Goal: Information Seeking & Learning: Learn about a topic

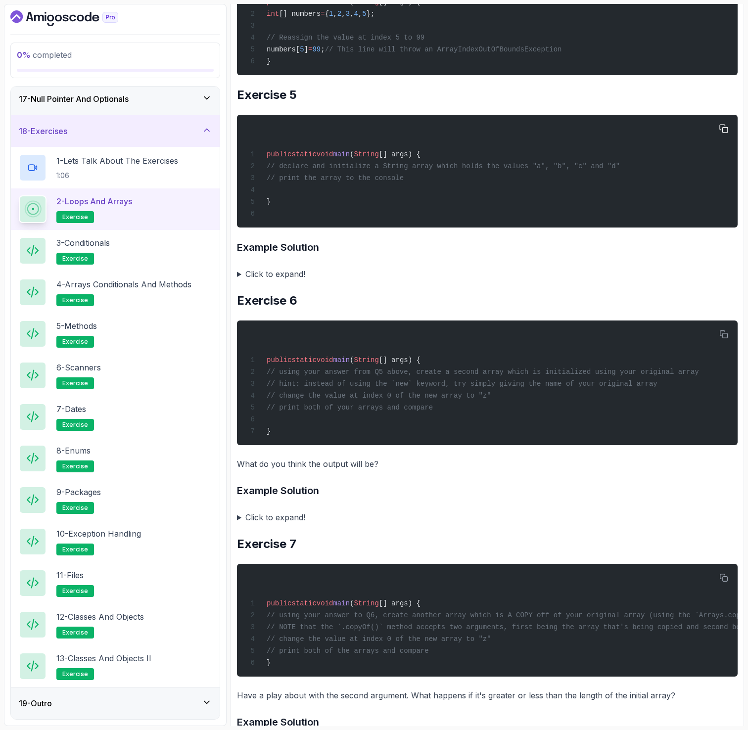
scroll to position [1865, 0]
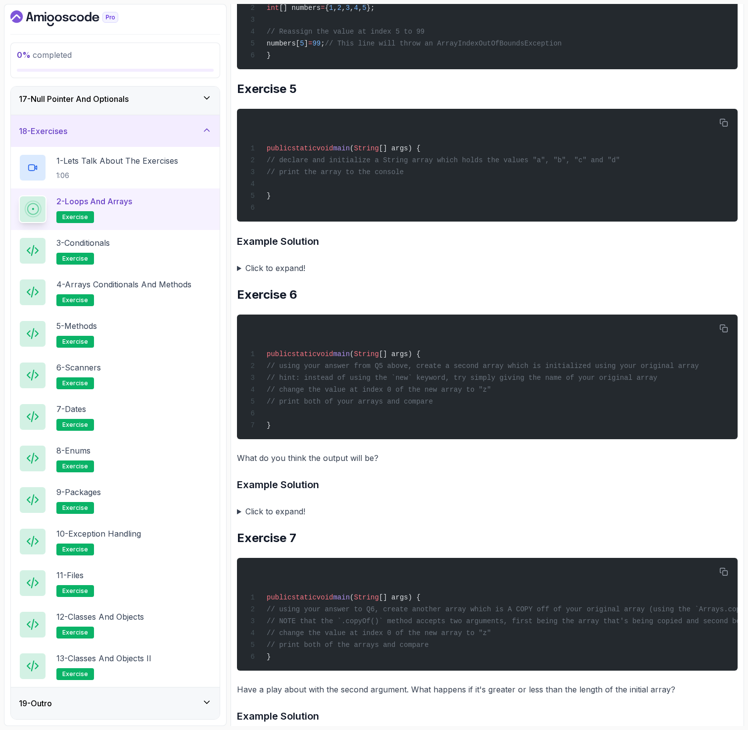
click at [284, 511] on summary "Click to expand!" at bounding box center [487, 512] width 501 height 14
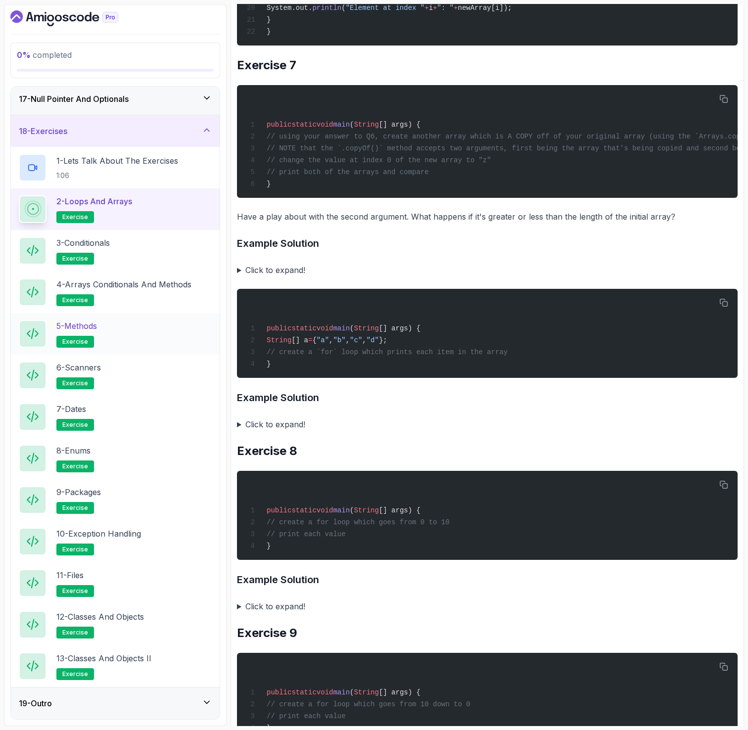
scroll to position [2658, 0]
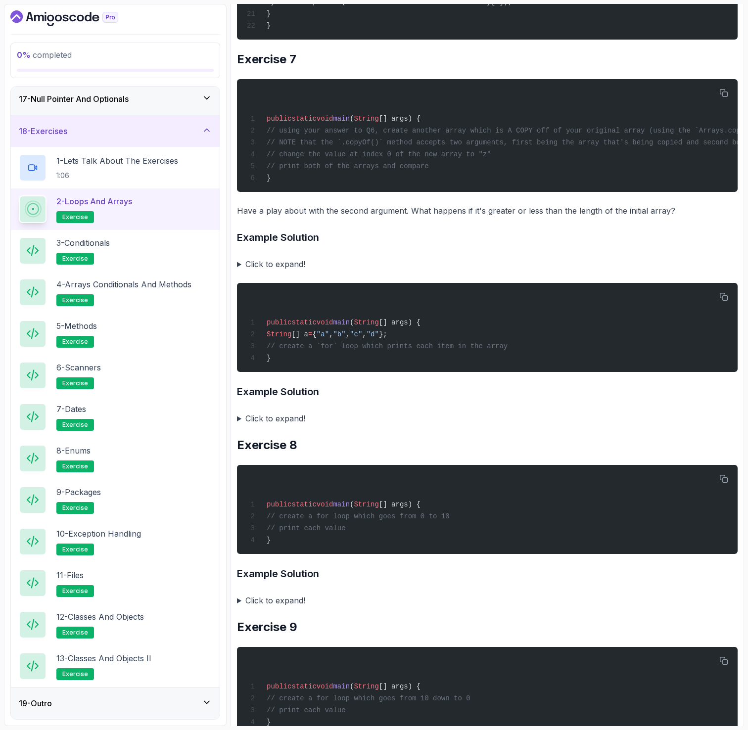
click at [278, 266] on summary "Click to expand!" at bounding box center [487, 264] width 501 height 14
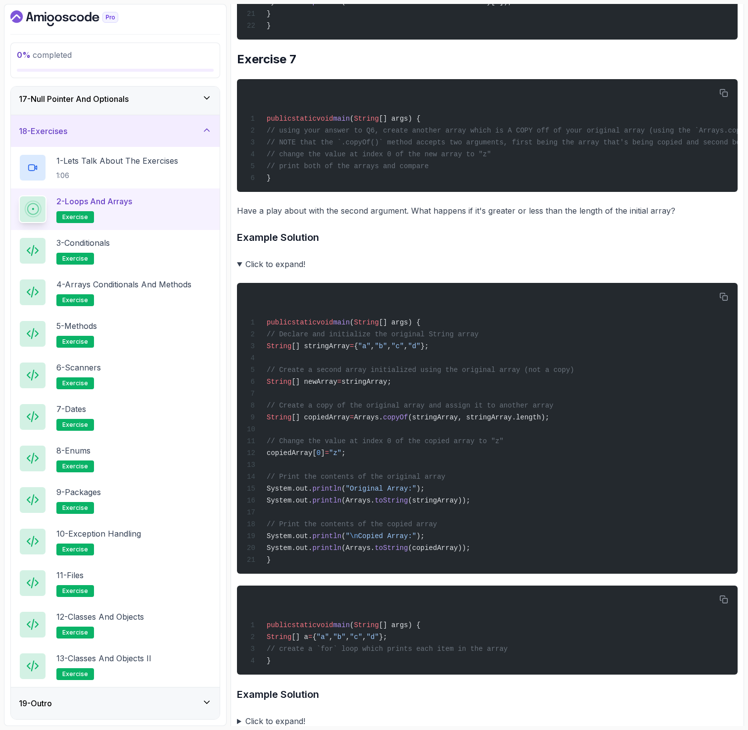
click at [278, 266] on summary "Click to expand!" at bounding box center [487, 264] width 501 height 14
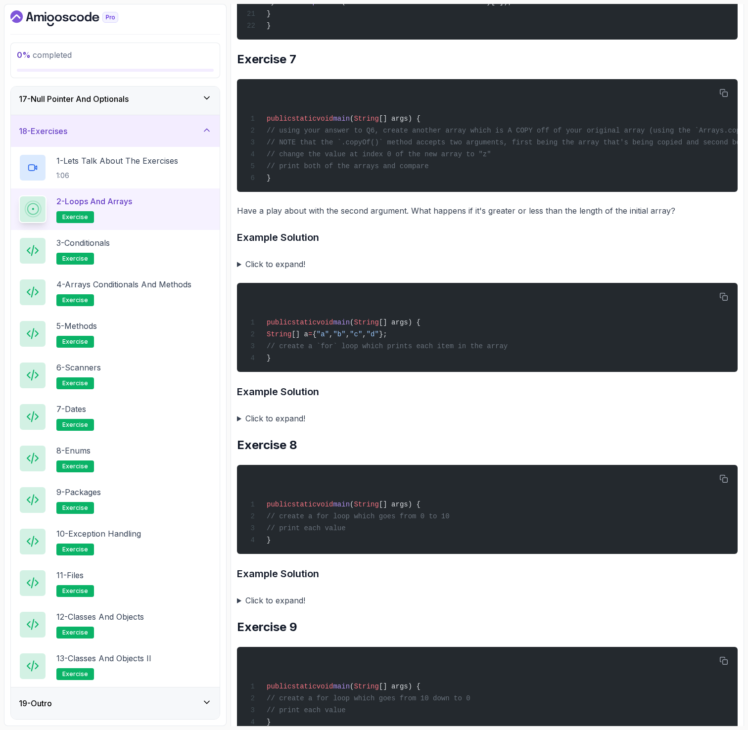
click at [275, 417] on summary "Click to expand!" at bounding box center [487, 419] width 501 height 14
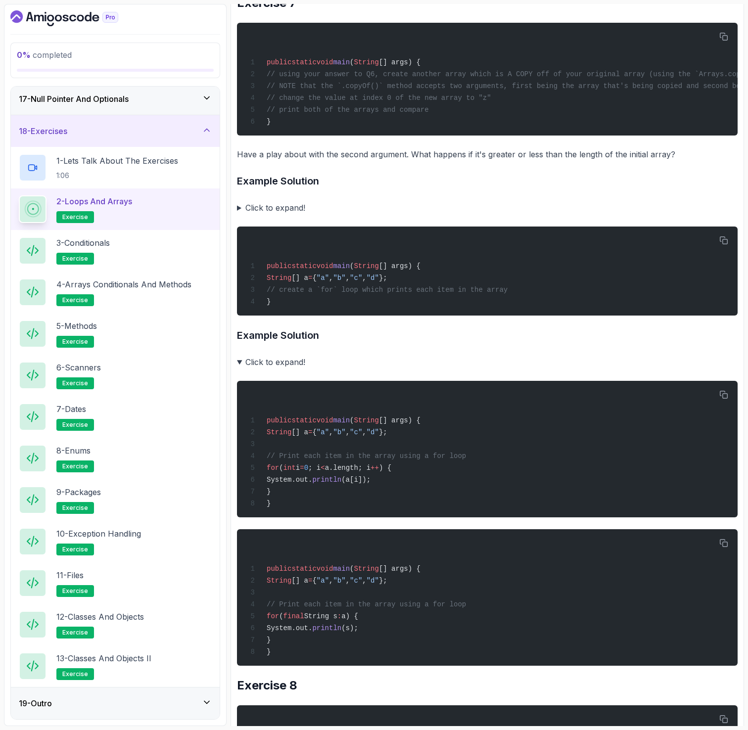
scroll to position [2723, 0]
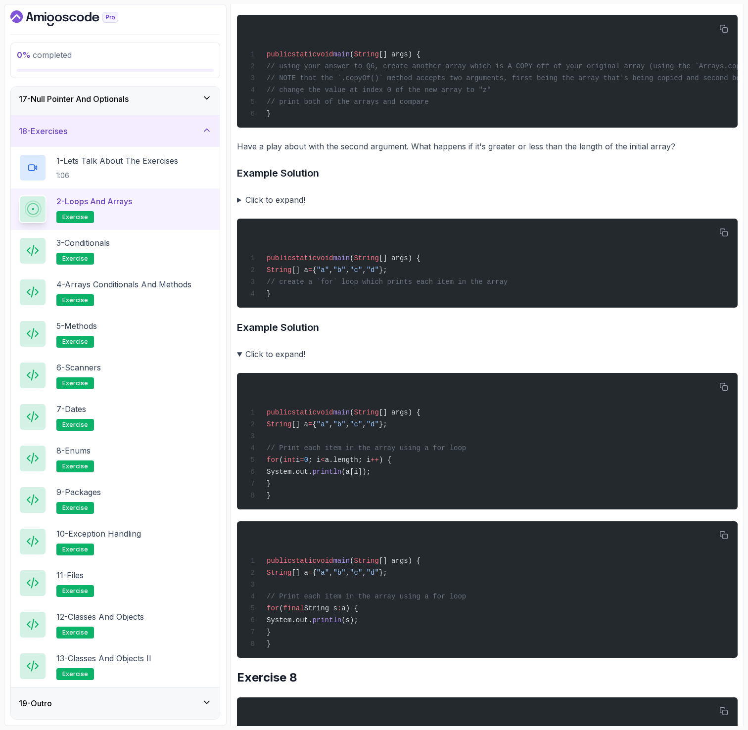
click at [277, 353] on summary "Click to expand!" at bounding box center [487, 354] width 501 height 14
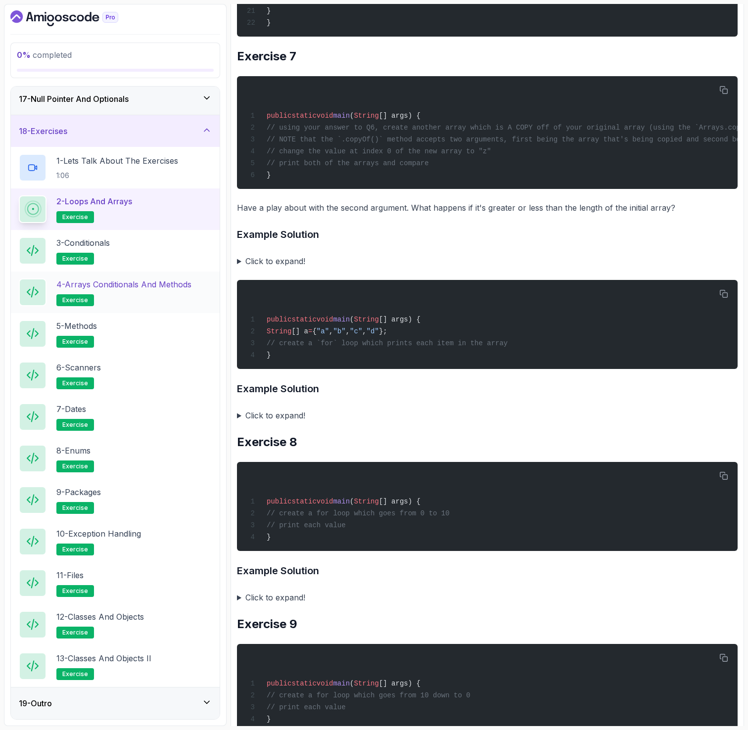
scroll to position [2664, 0]
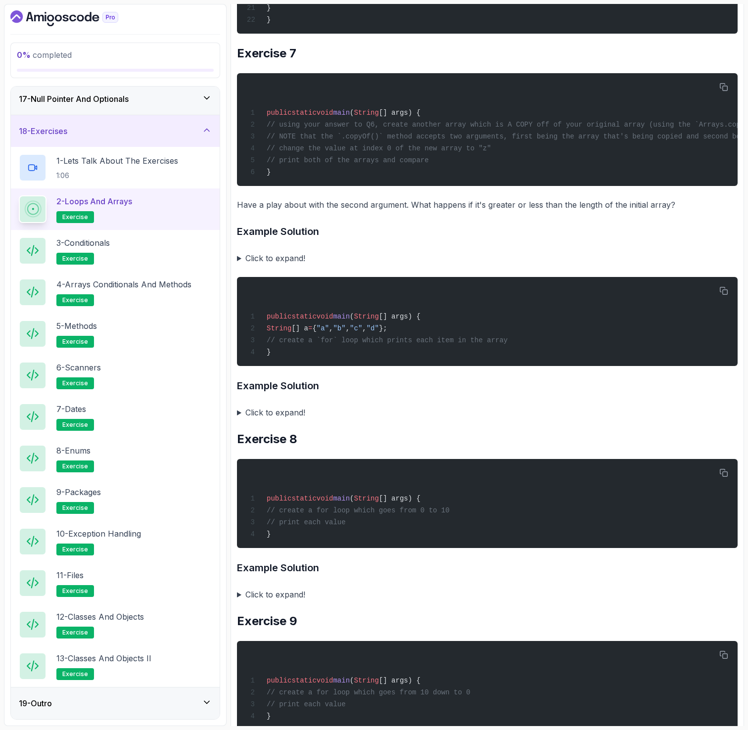
click at [284, 595] on summary "Click to expand!" at bounding box center [487, 595] width 501 height 14
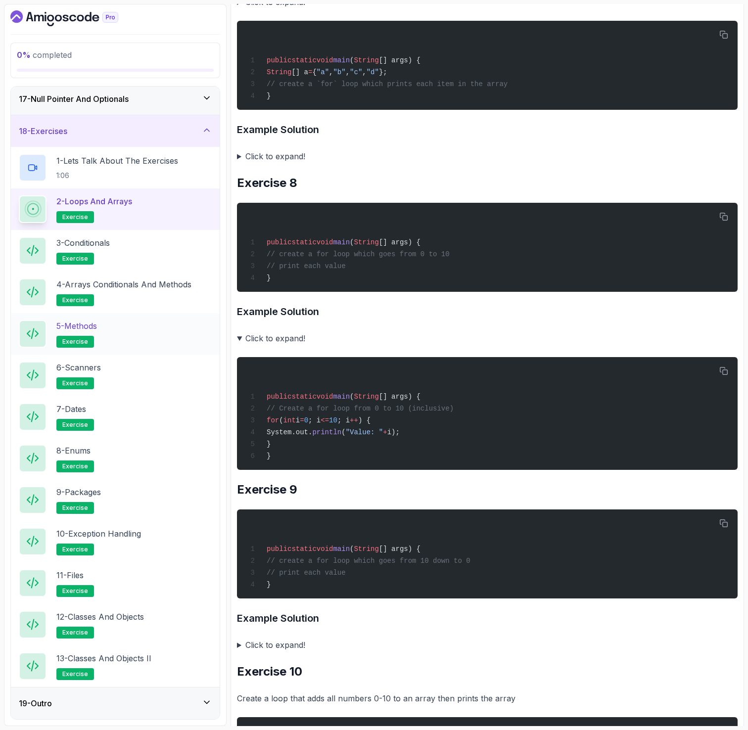
scroll to position [2913, 0]
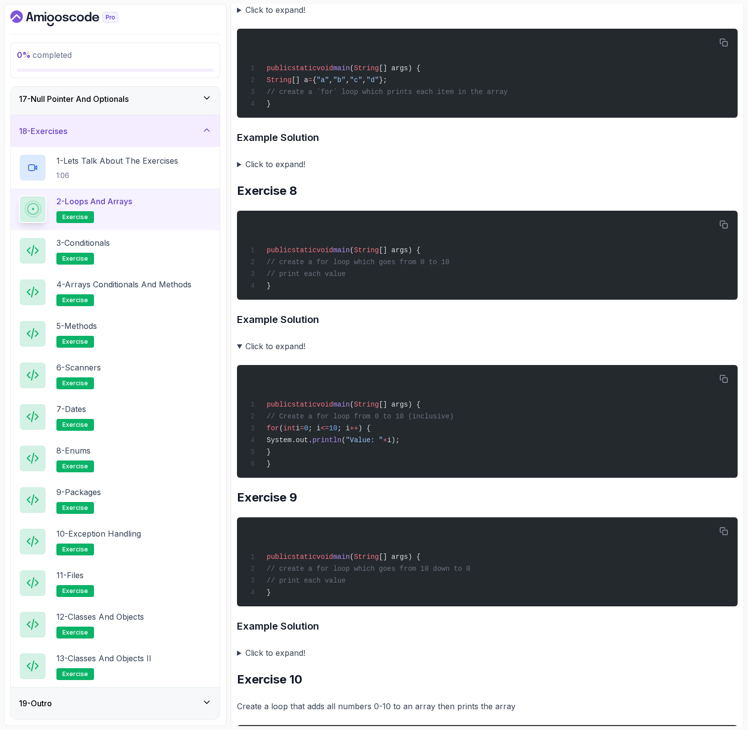
click at [290, 343] on summary "Click to expand!" at bounding box center [487, 346] width 501 height 14
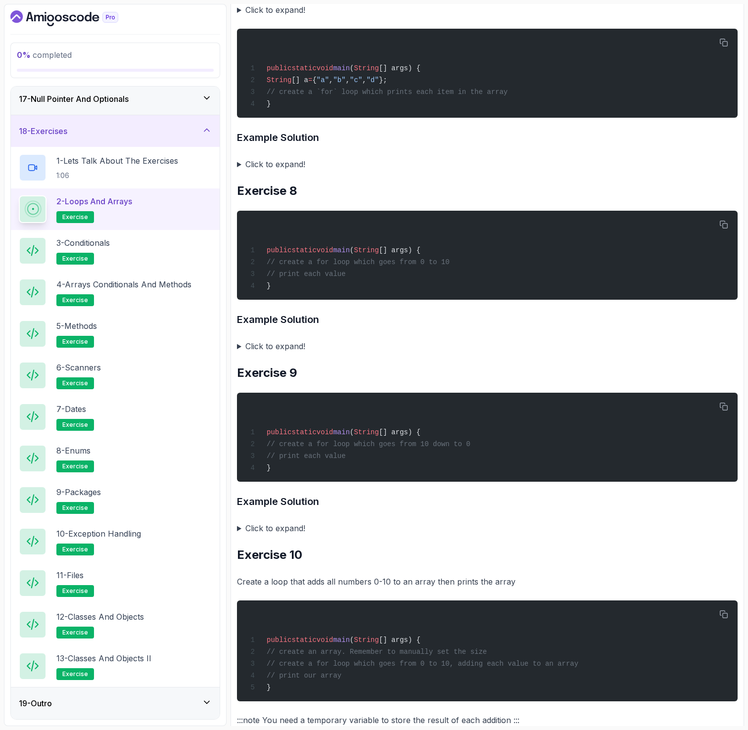
click at [292, 346] on summary "Click to expand!" at bounding box center [487, 346] width 501 height 14
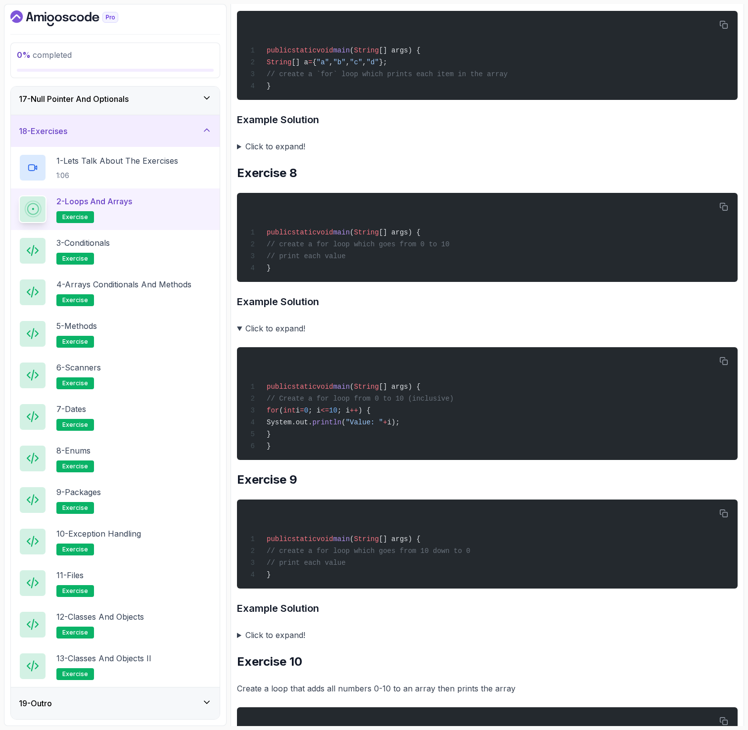
scroll to position [2911, 0]
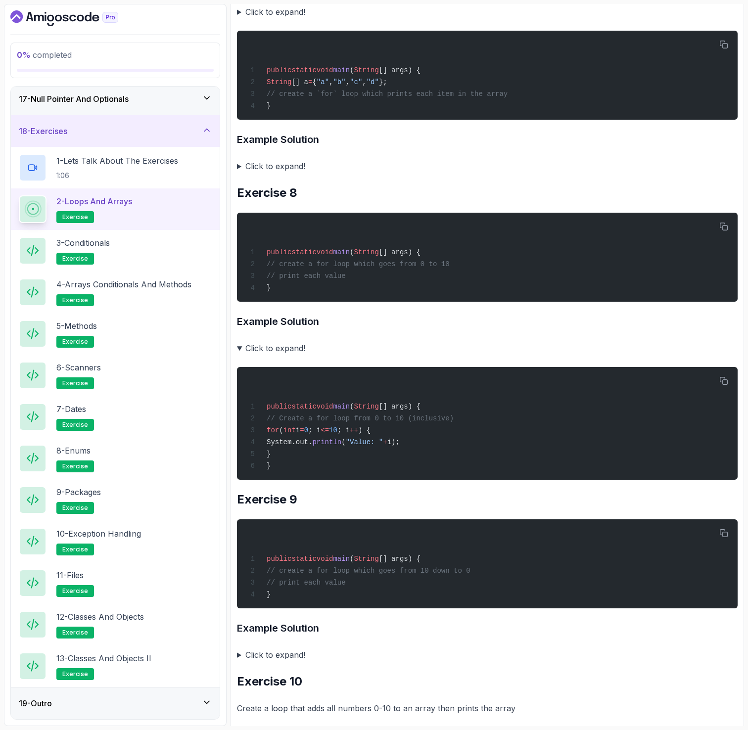
click at [280, 349] on summary "Click to expand!" at bounding box center [487, 348] width 501 height 14
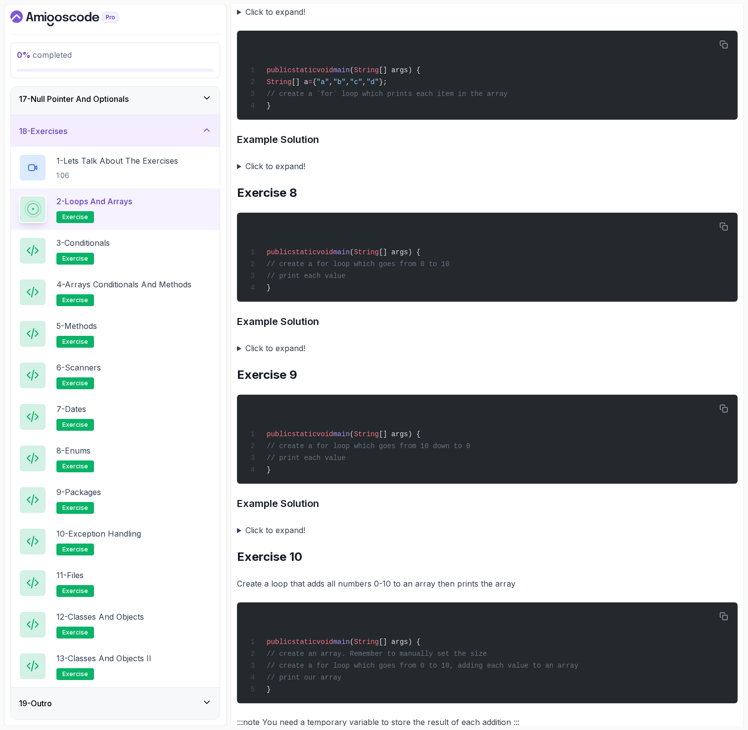
click at [281, 167] on summary "Click to expand!" at bounding box center [487, 166] width 501 height 14
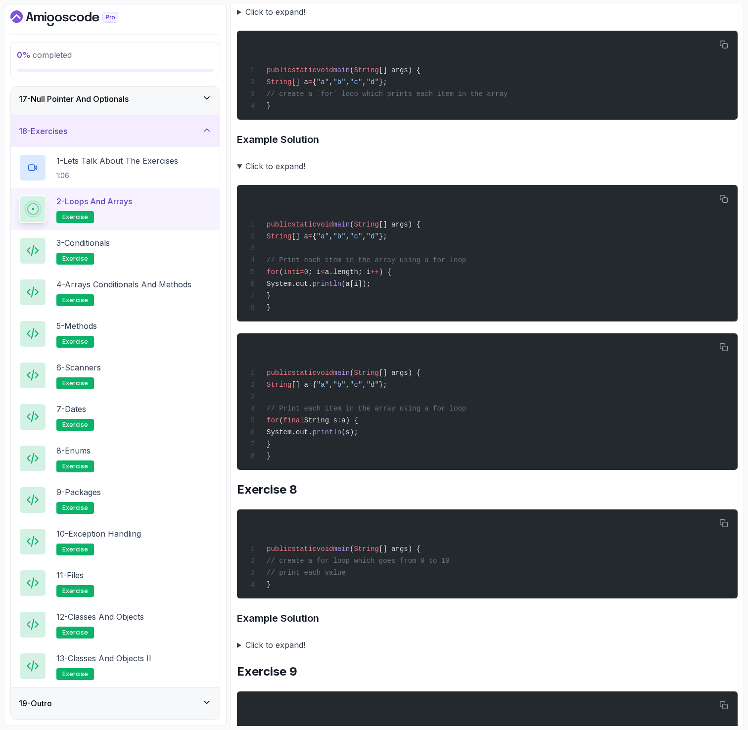
click at [267, 164] on summary "Click to expand!" at bounding box center [487, 166] width 501 height 14
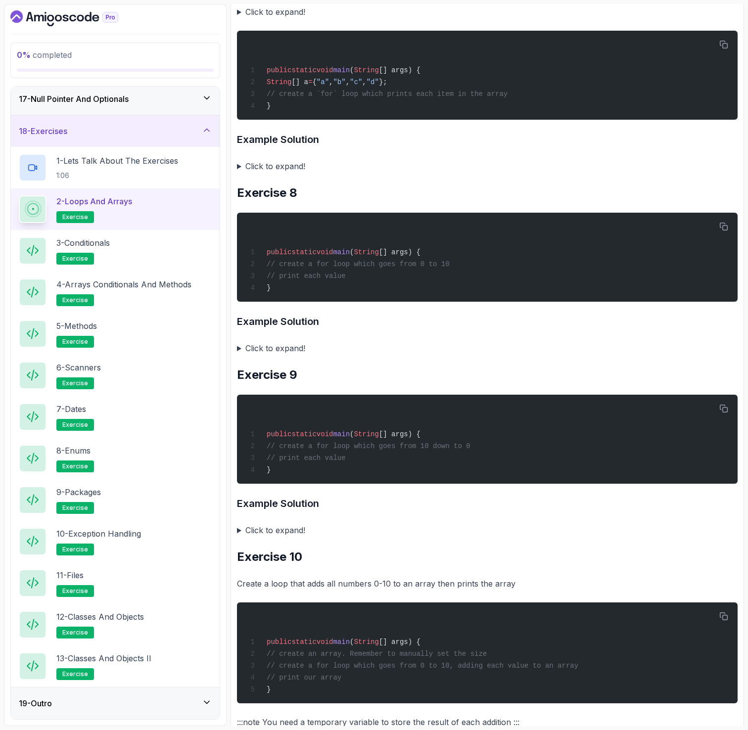
click at [265, 164] on summary "Click to expand!" at bounding box center [487, 166] width 501 height 14
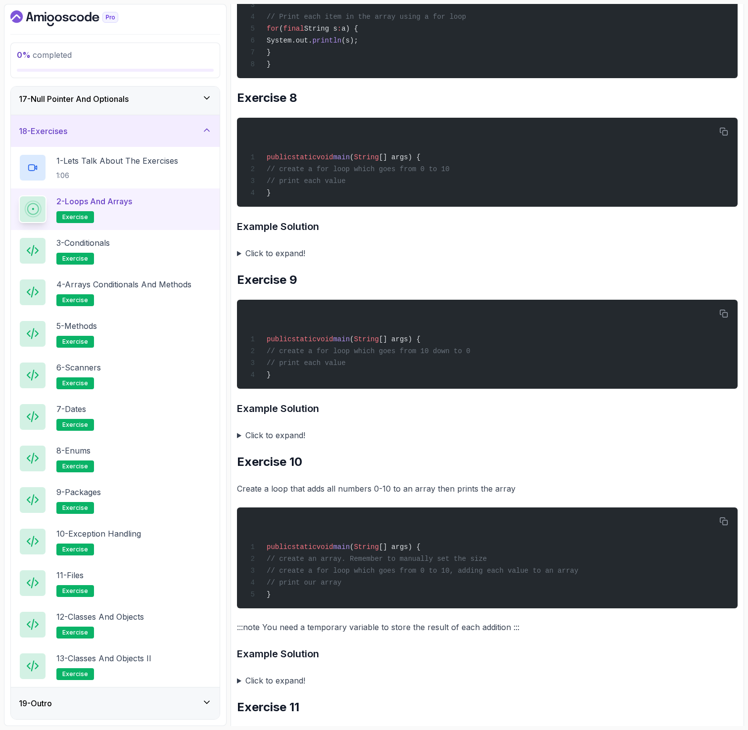
scroll to position [3313, 0]
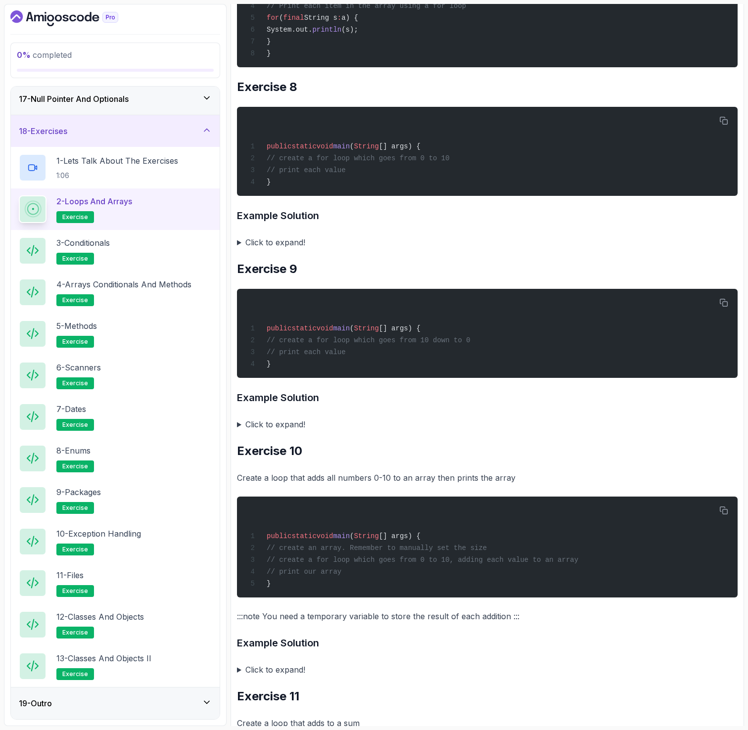
click at [257, 423] on summary "Click to expand!" at bounding box center [487, 425] width 501 height 14
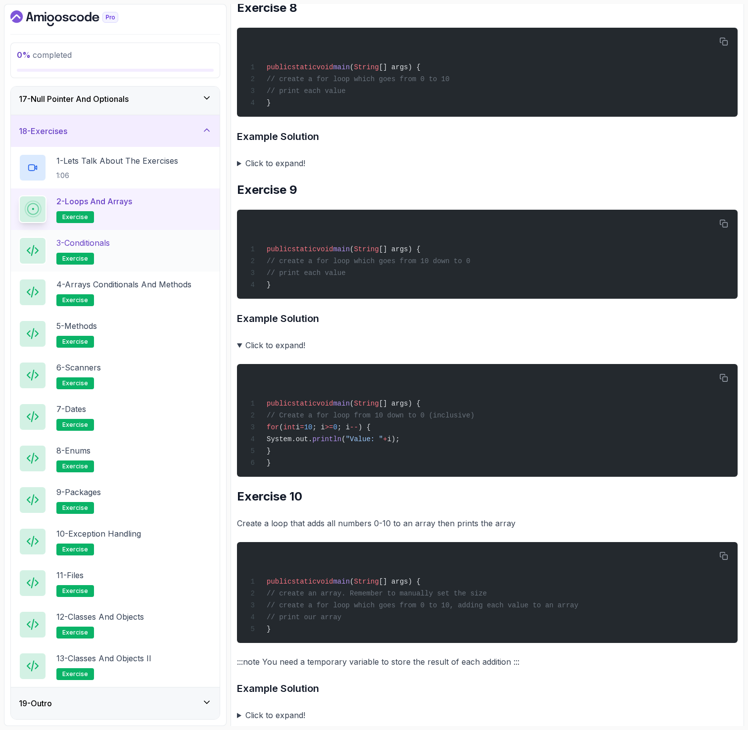
scroll to position [3394, 0]
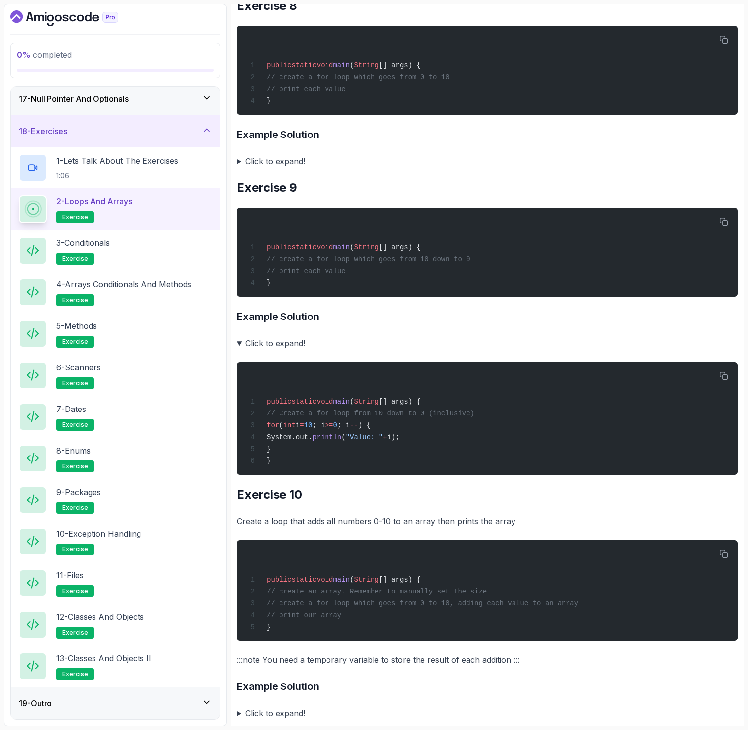
click at [278, 345] on summary "Click to expand!" at bounding box center [487, 343] width 501 height 14
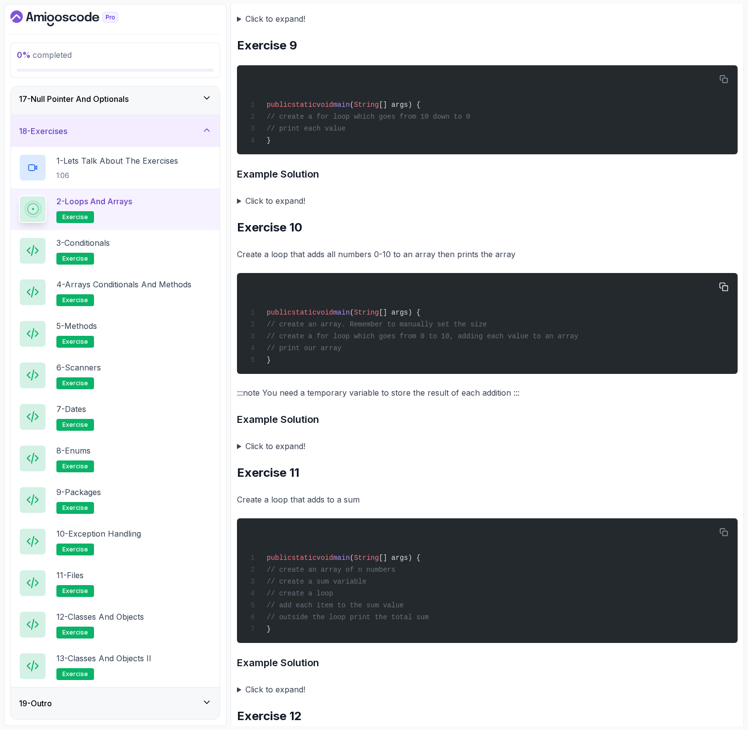
scroll to position [3550, 0]
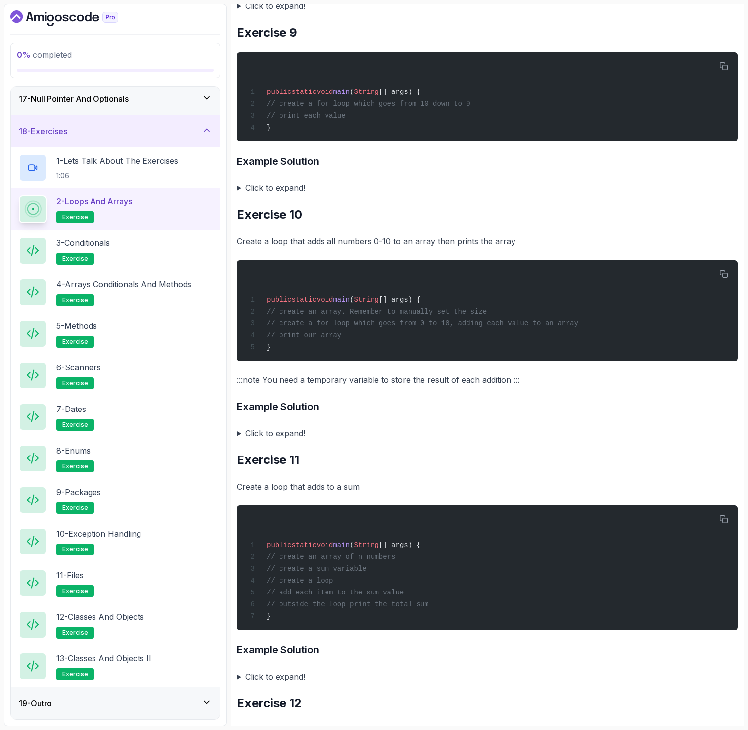
click at [285, 432] on summary "Click to expand!" at bounding box center [487, 433] width 501 height 14
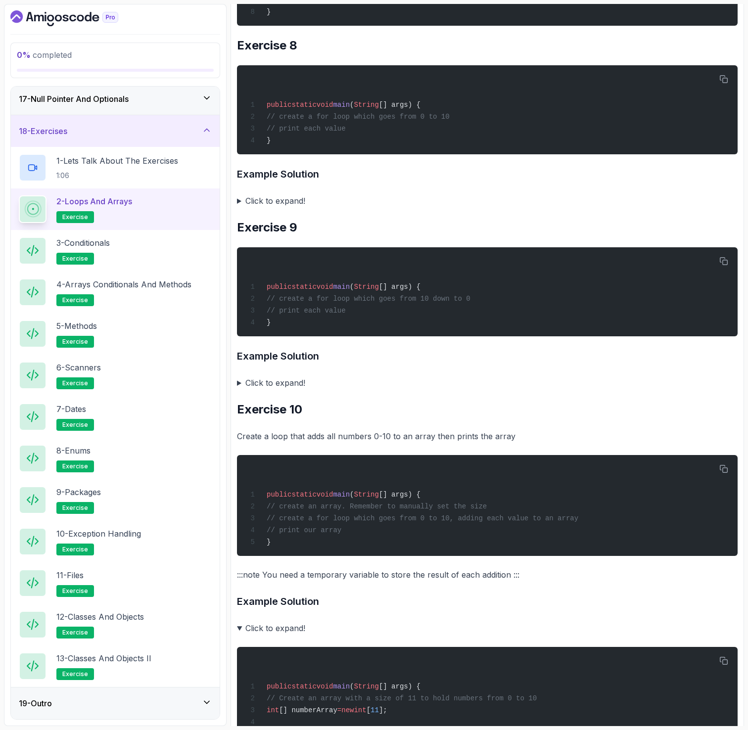
scroll to position [3357, 0]
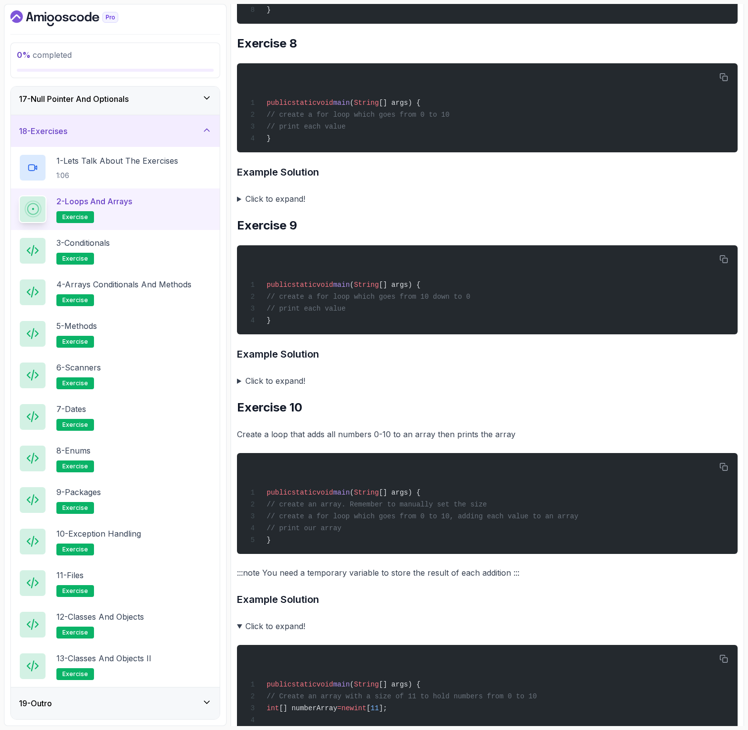
click at [287, 383] on summary "Click to expand!" at bounding box center [487, 381] width 501 height 14
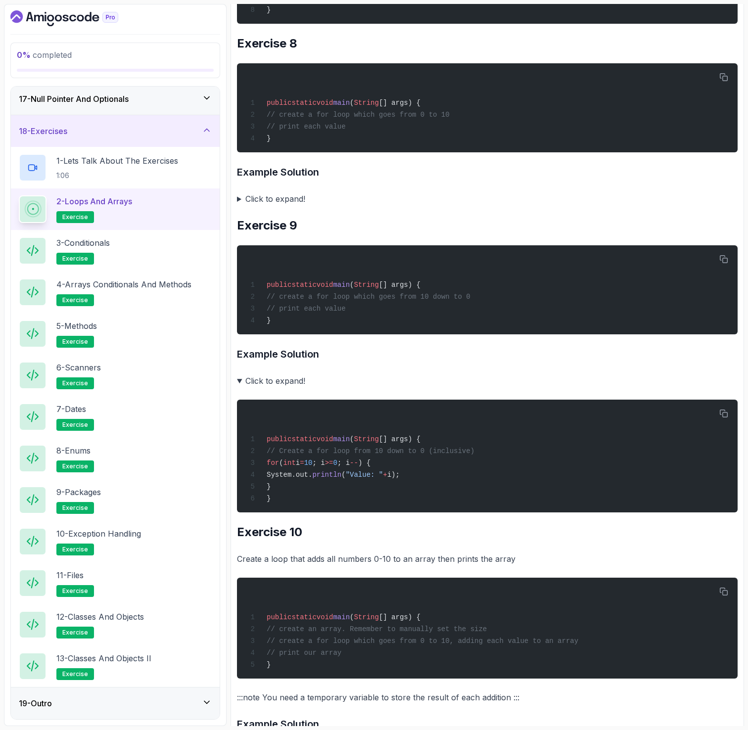
click at [287, 383] on summary "Click to expand!" at bounding box center [487, 381] width 501 height 14
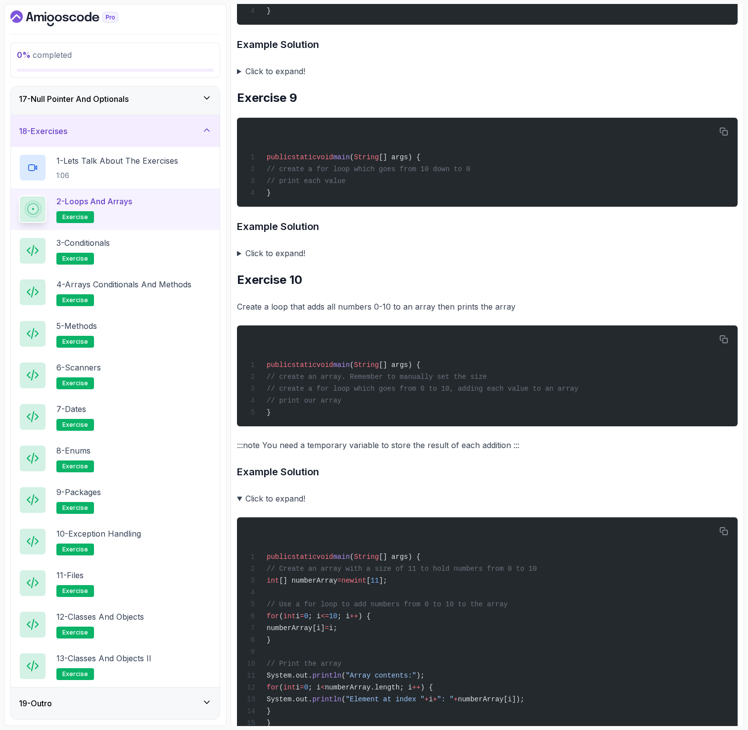
scroll to position [3506, 0]
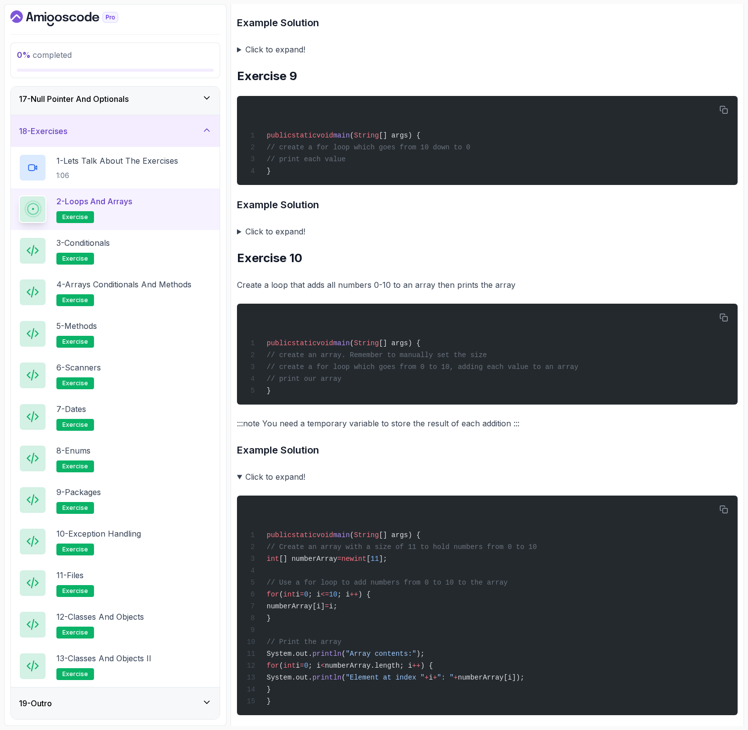
click at [283, 477] on summary "Click to expand!" at bounding box center [487, 477] width 501 height 14
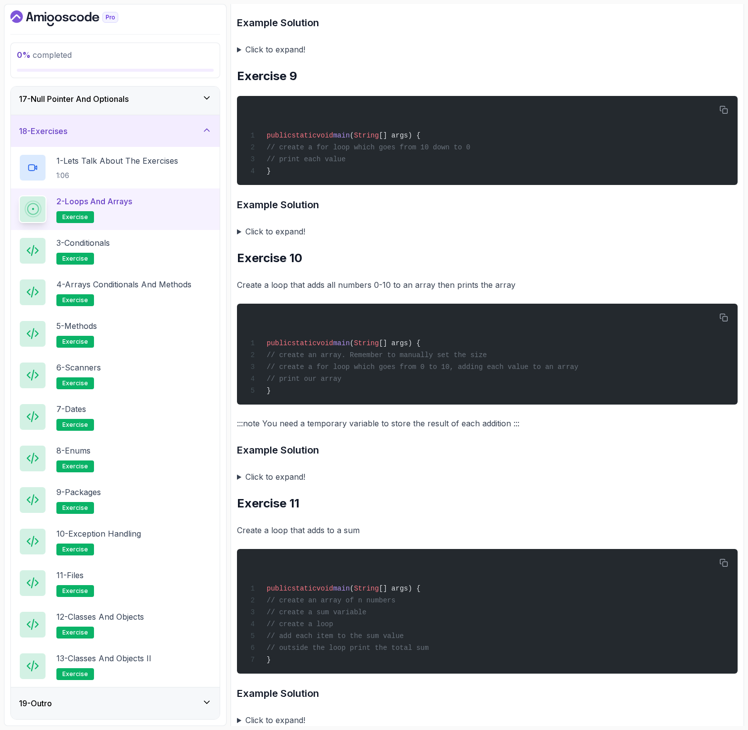
click at [283, 476] on summary "Click to expand!" at bounding box center [487, 477] width 501 height 14
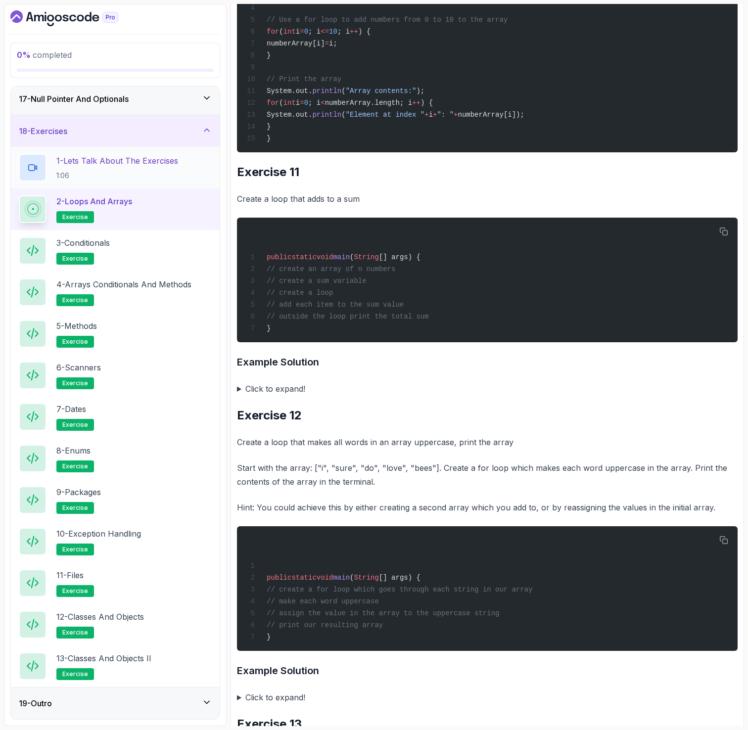
scroll to position [4071, 0]
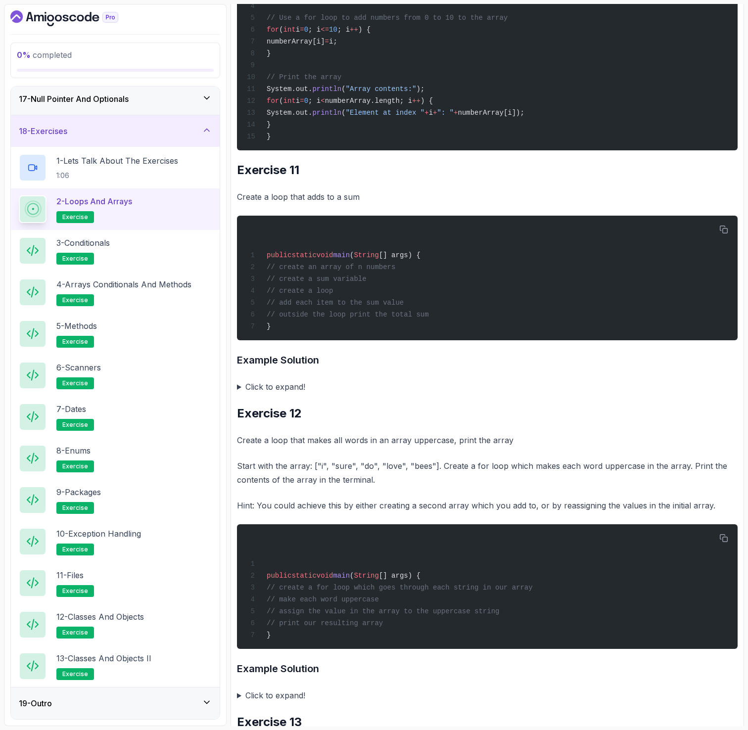
click at [293, 387] on summary "Click to expand!" at bounding box center [487, 387] width 501 height 14
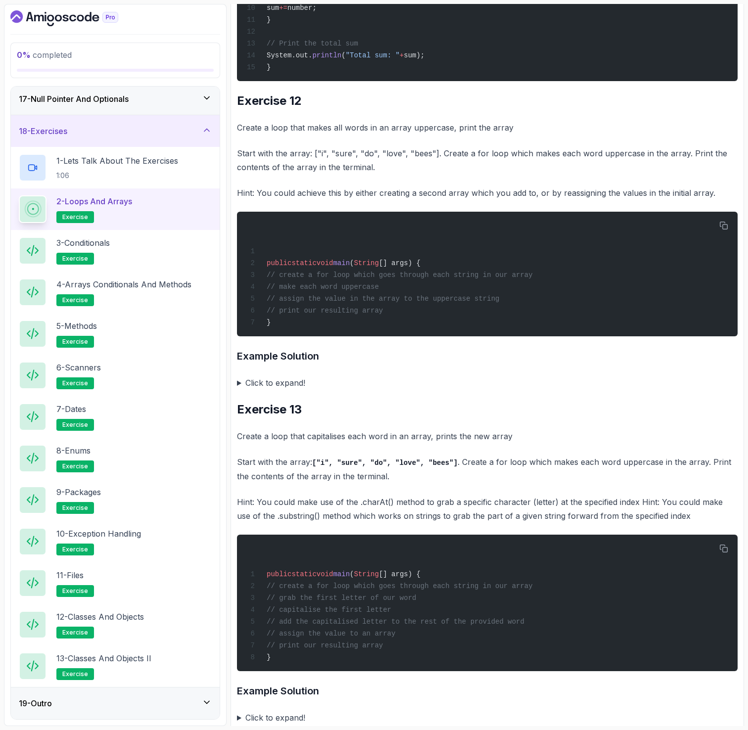
scroll to position [4617, 0]
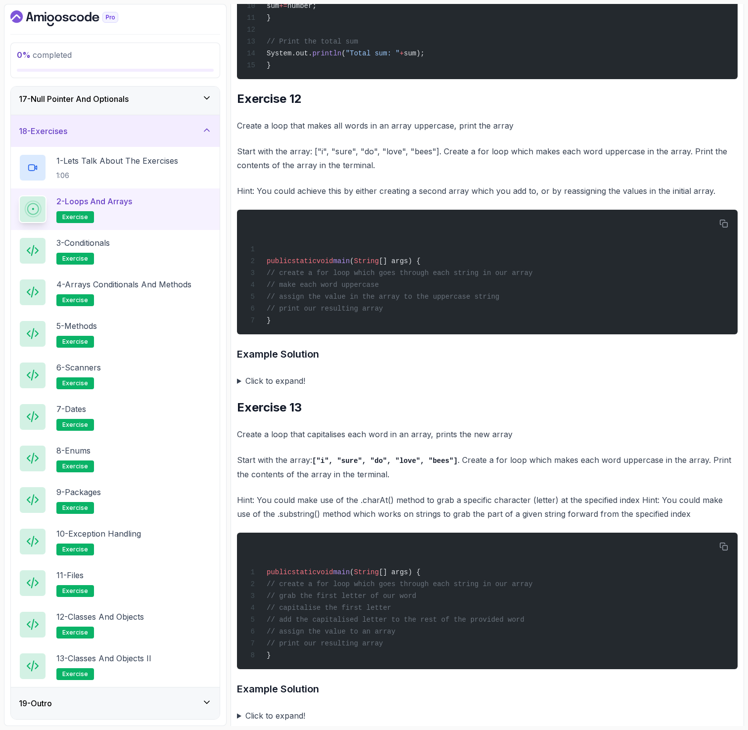
click at [280, 377] on summary "Click to expand!" at bounding box center [487, 381] width 501 height 14
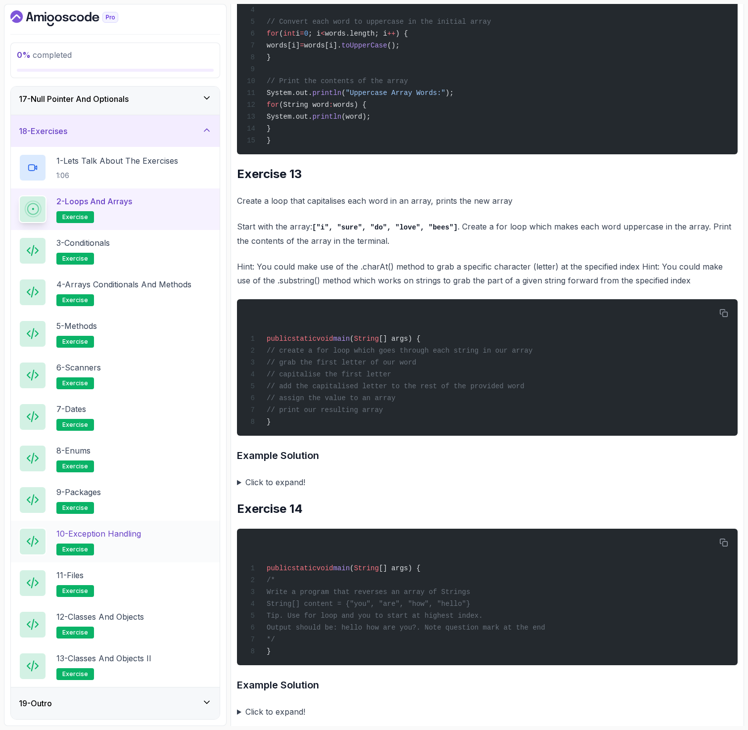
scroll to position [5084, 0]
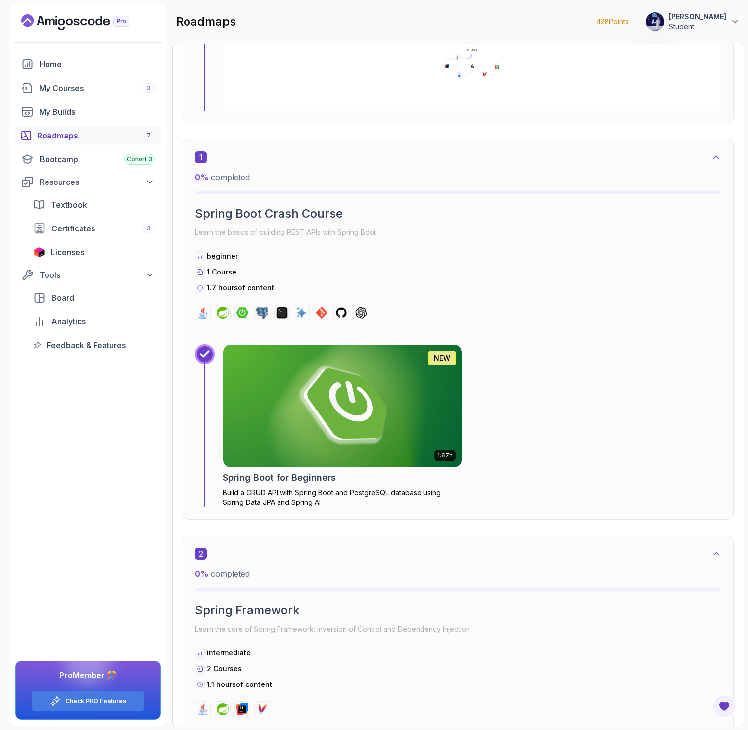
scroll to position [176, 0]
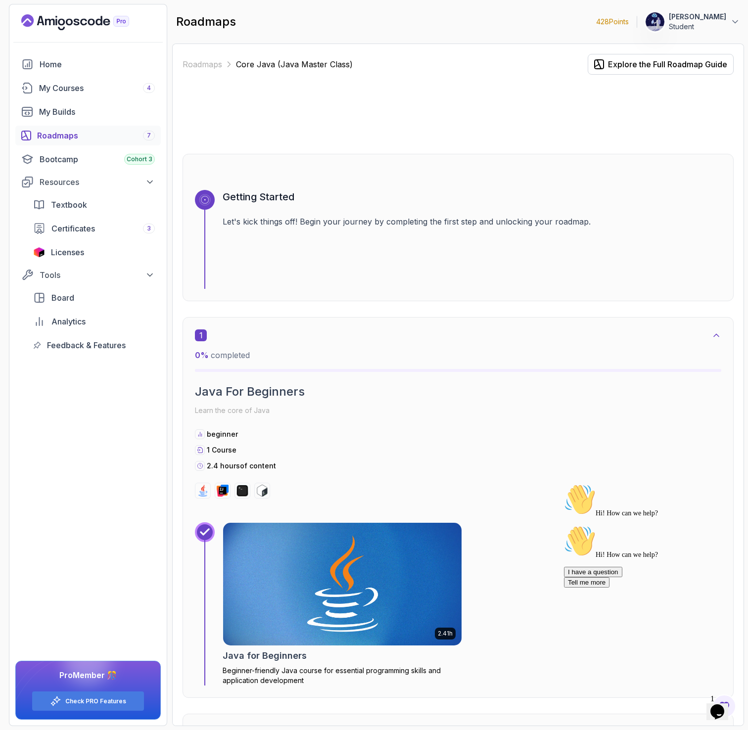
scroll to position [2246, 0]
